Goal: Find specific page/section: Find specific page/section

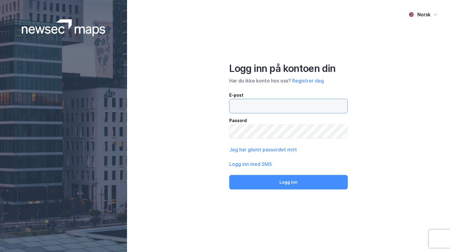
click at [252, 110] on input "email" at bounding box center [289, 106] width 118 height 14
type input "[PERSON_NAME][EMAIL_ADDRESS][PERSON_NAME][DOMAIN_NAME]"
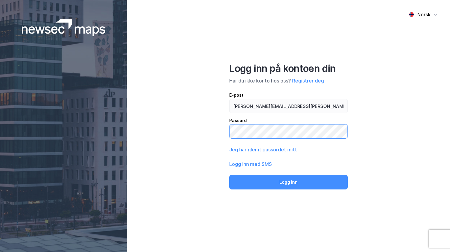
click at [229, 175] on button "Logg inn" at bounding box center [288, 182] width 119 height 15
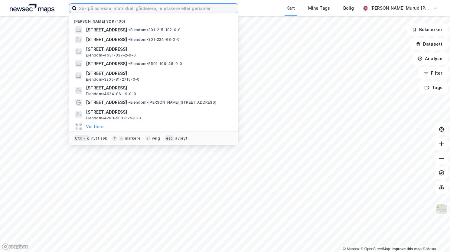
click at [157, 8] on input at bounding box center [157, 8] width 161 height 9
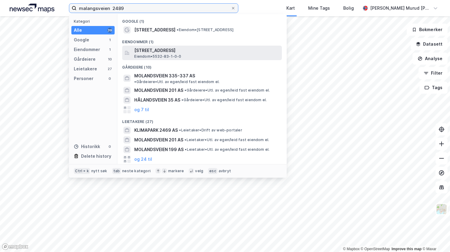
type input "malangsveien 2489"
click at [161, 54] on span "[STREET_ADDRESS]" at bounding box center [206, 50] width 145 height 7
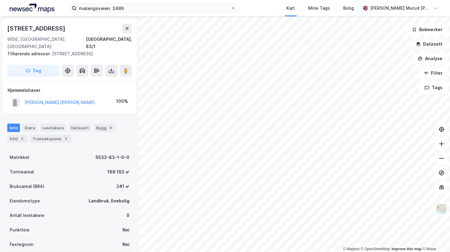
click at [430, 44] on button "Datasett" at bounding box center [429, 44] width 37 height 12
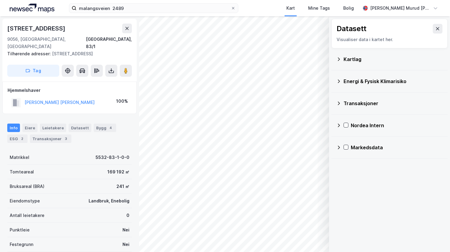
click at [341, 58] on div "Kartlag" at bounding box center [389, 59] width 106 height 15
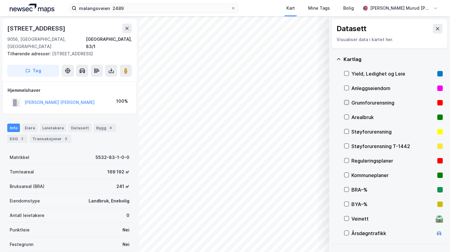
click at [348, 102] on icon at bounding box center [346, 102] width 4 height 4
click at [339, 59] on icon at bounding box center [338, 59] width 5 height 5
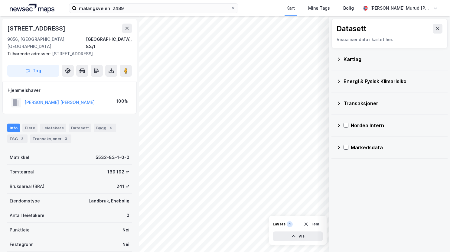
click at [338, 81] on icon at bounding box center [338, 81] width 5 height 5
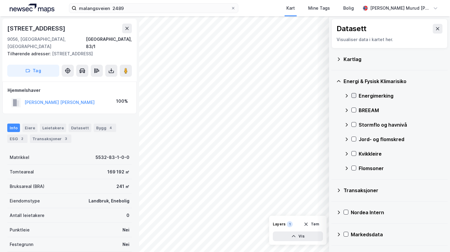
click at [353, 96] on icon at bounding box center [353, 96] width 3 height 2
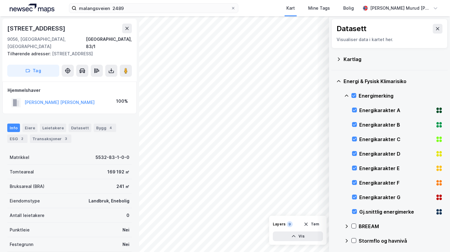
click at [346, 96] on icon at bounding box center [346, 95] width 5 height 5
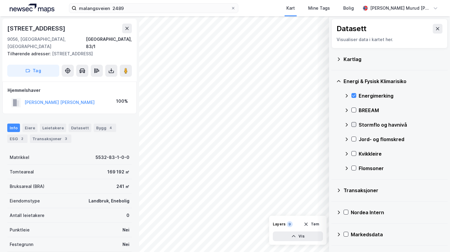
click at [355, 124] on icon at bounding box center [354, 124] width 4 height 4
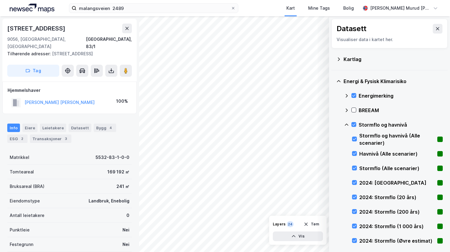
click at [346, 125] on icon at bounding box center [346, 124] width 5 height 5
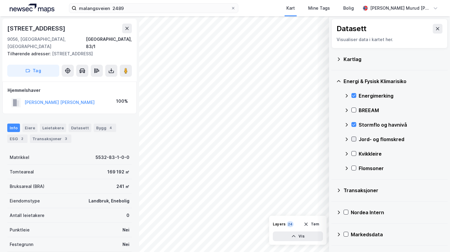
click at [355, 140] on icon at bounding box center [354, 139] width 4 height 4
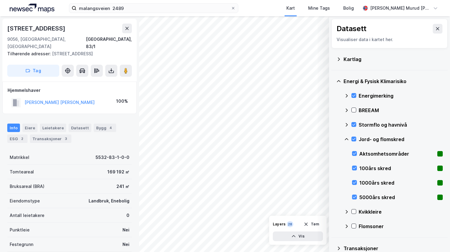
click at [346, 138] on icon at bounding box center [346, 139] width 5 height 5
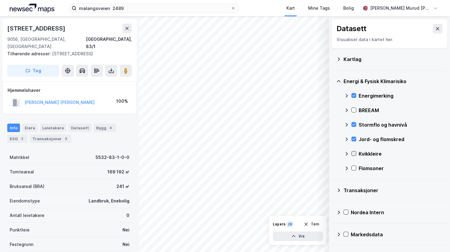
click at [353, 155] on div at bounding box center [353, 153] width 5 height 5
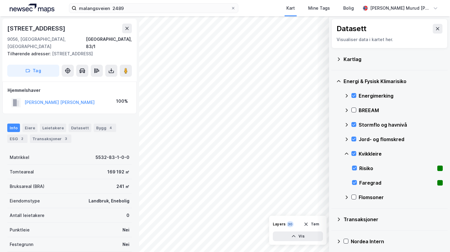
click at [347, 154] on icon at bounding box center [346, 153] width 5 height 5
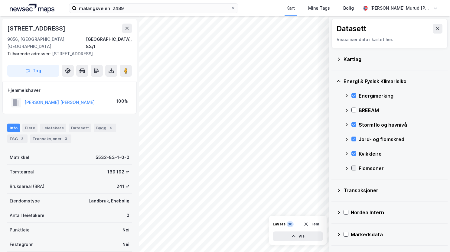
click at [355, 168] on icon at bounding box center [354, 168] width 4 height 4
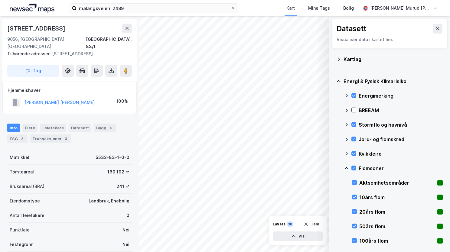
click at [347, 166] on icon at bounding box center [346, 168] width 5 height 5
